Goal: Task Accomplishment & Management: Use online tool/utility

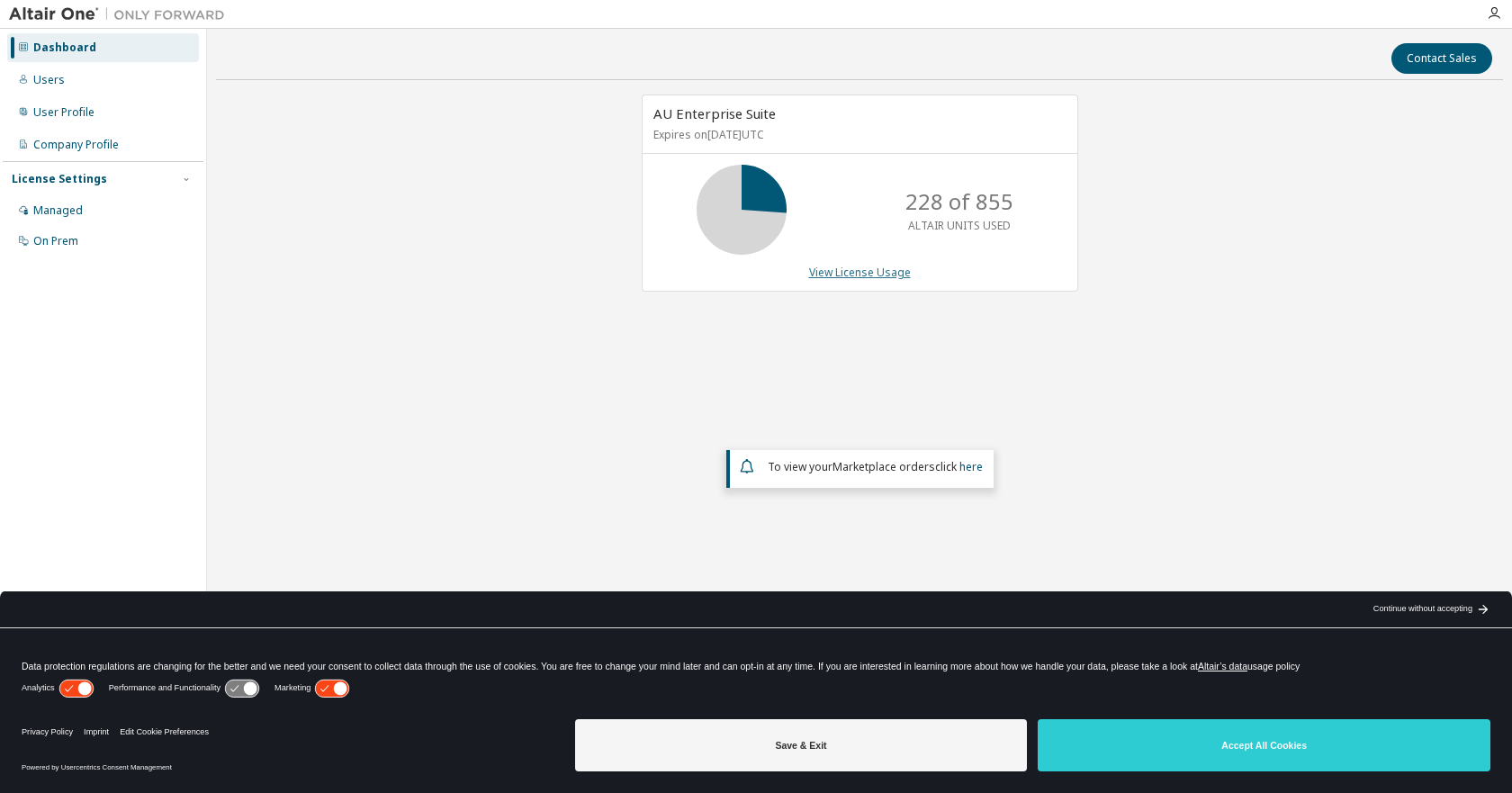
click at [869, 267] on link "View License Usage" at bounding box center [860, 272] width 102 height 15
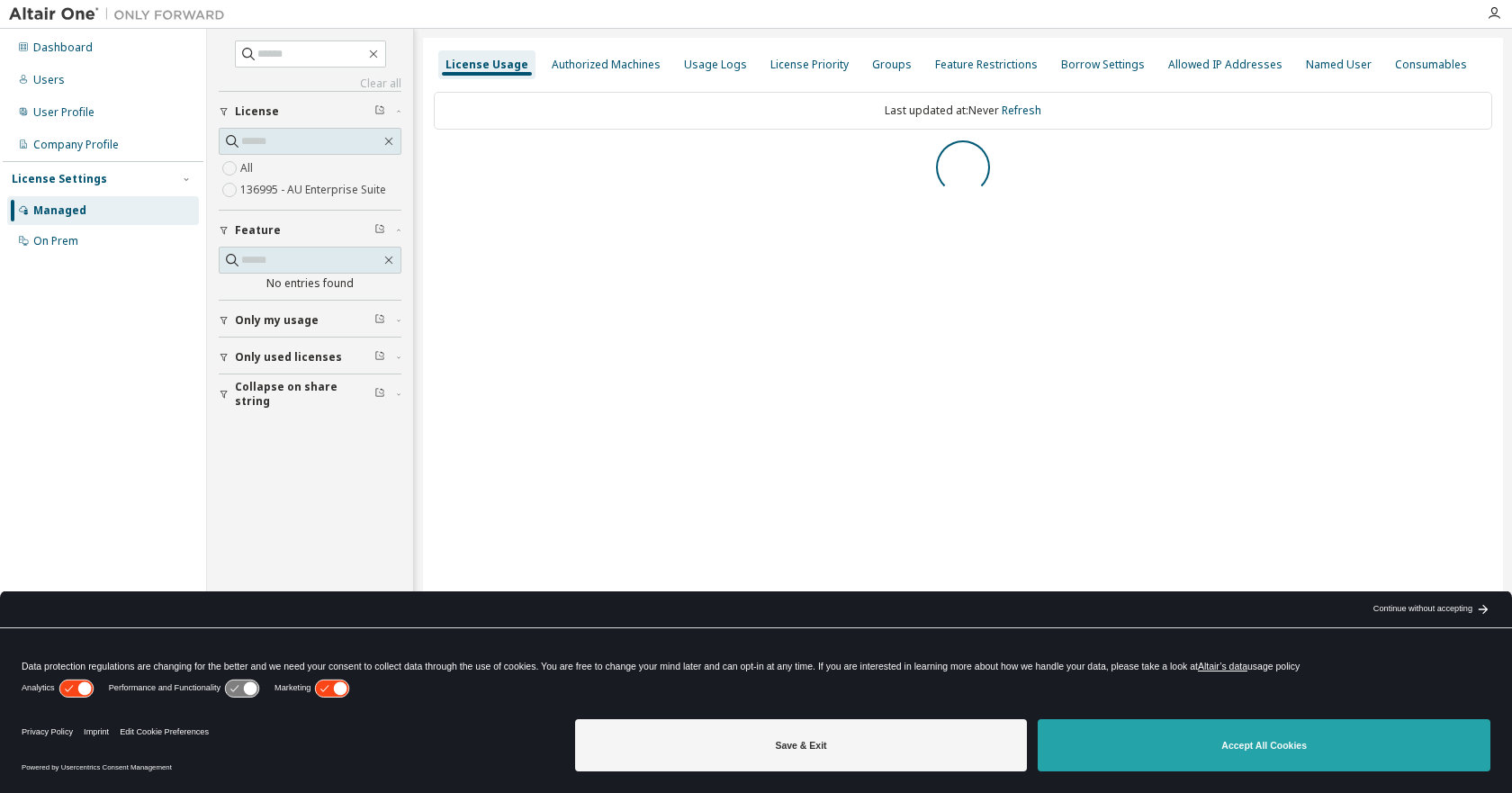
click at [1268, 750] on button "Accept All Cookies" at bounding box center [1264, 745] width 453 height 52
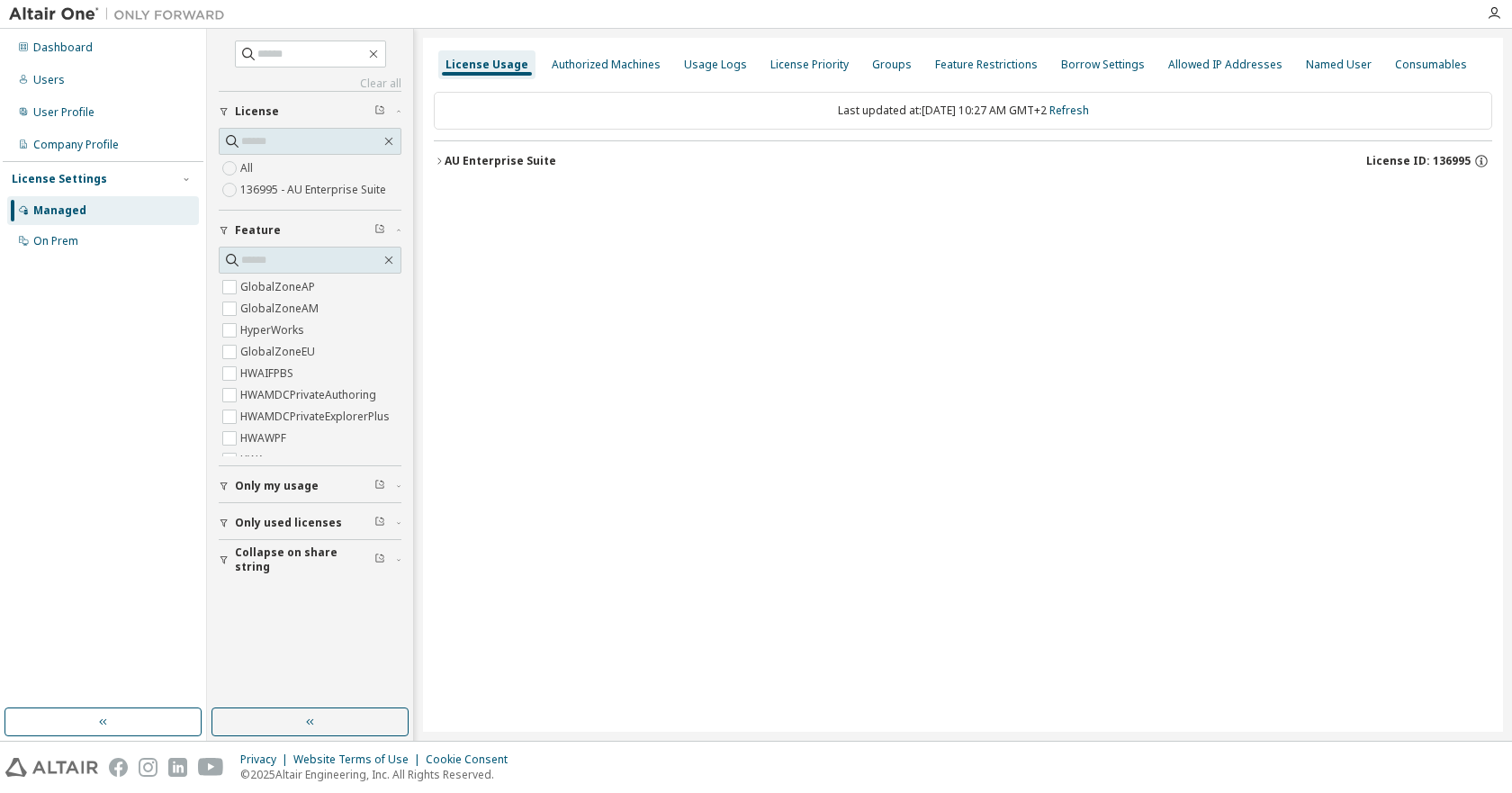
click at [442, 156] on icon "button" at bounding box center [439, 161] width 11 height 11
